Goal: Navigation & Orientation: Find specific page/section

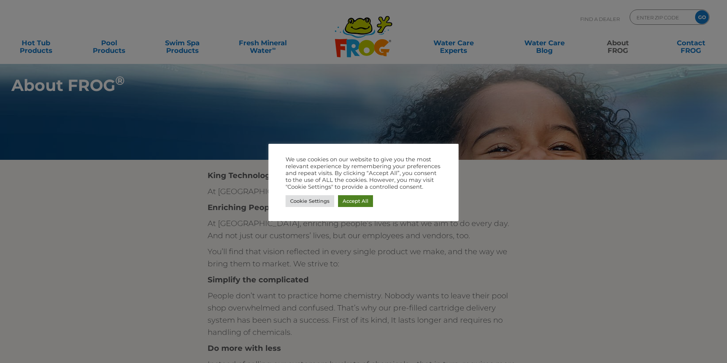
click at [346, 201] on link "Accept All" at bounding box center [355, 201] width 35 height 12
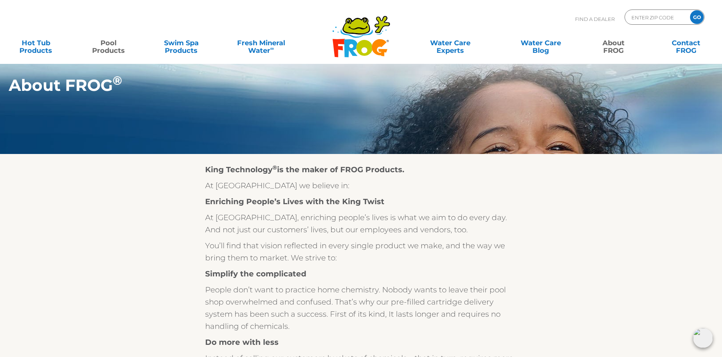
click at [113, 43] on link "Pool Products" at bounding box center [108, 42] width 57 height 15
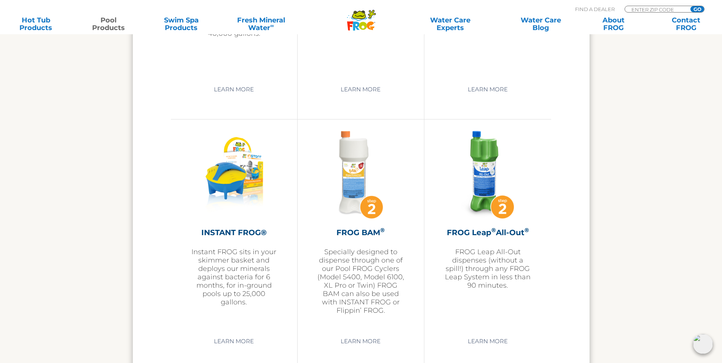
scroll to position [1521, 0]
